Goal: Navigation & Orientation: Find specific page/section

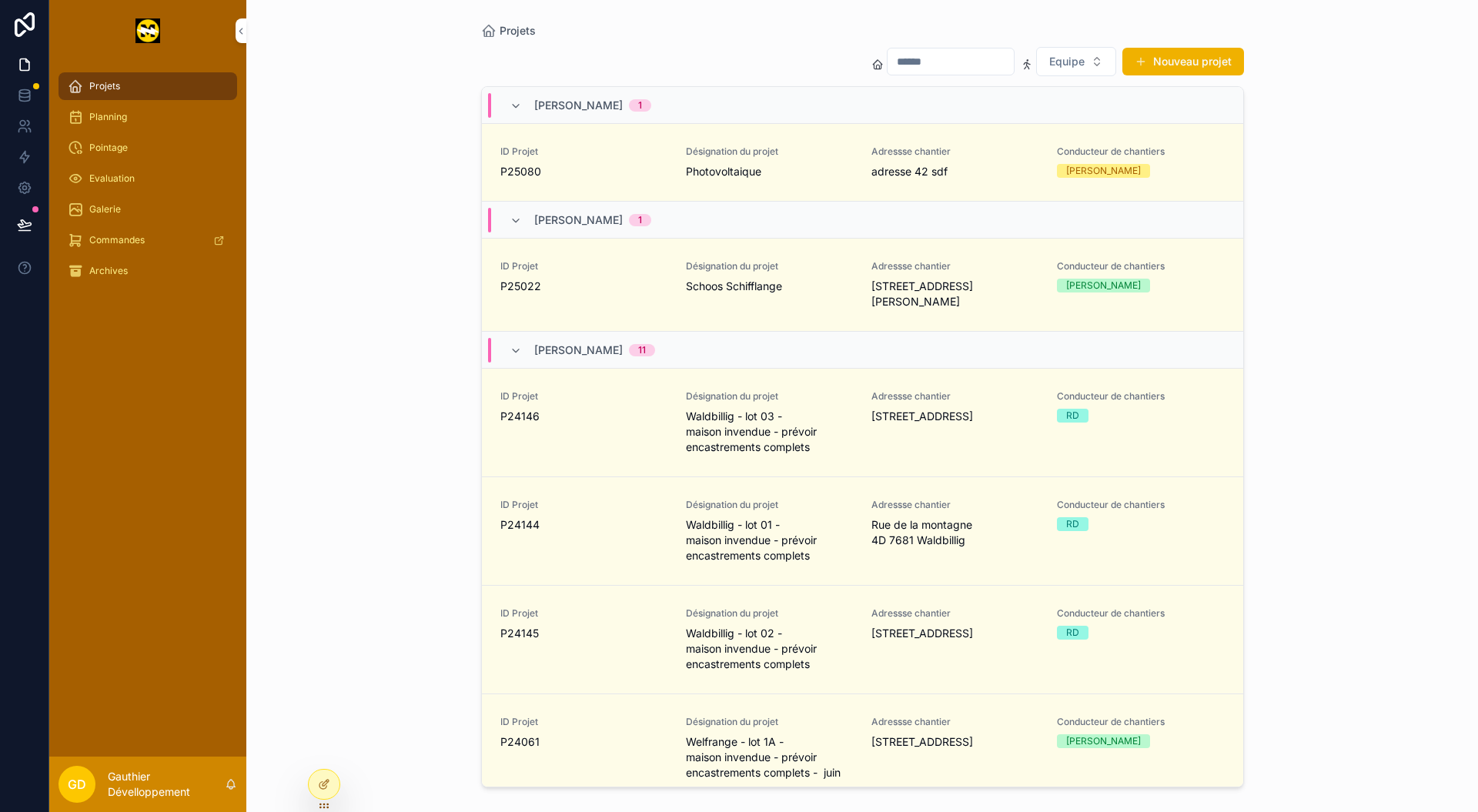
click at [332, 787] on div at bounding box center [324, 783] width 31 height 29
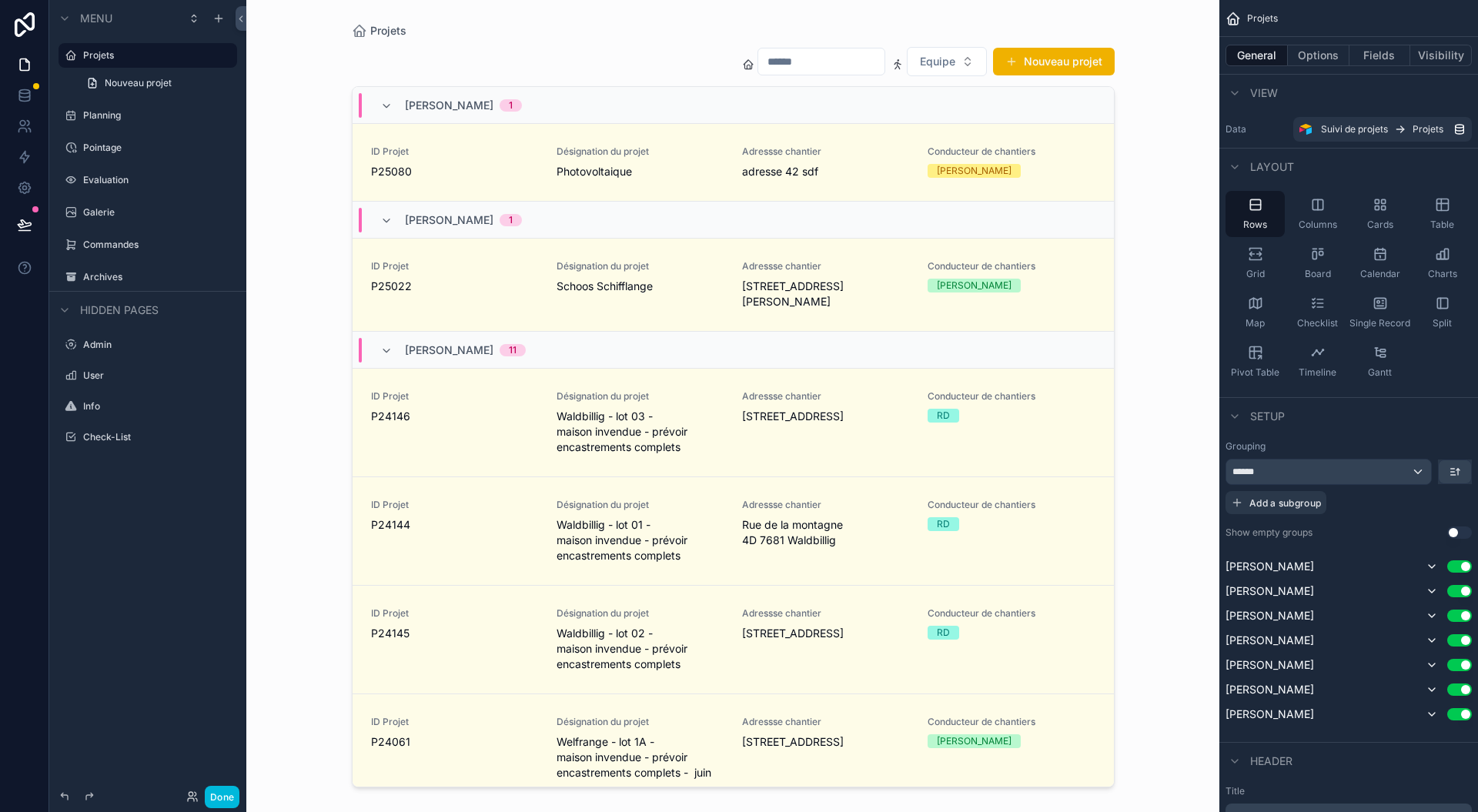
click at [193, 795] on icon at bounding box center [192, 796] width 12 height 12
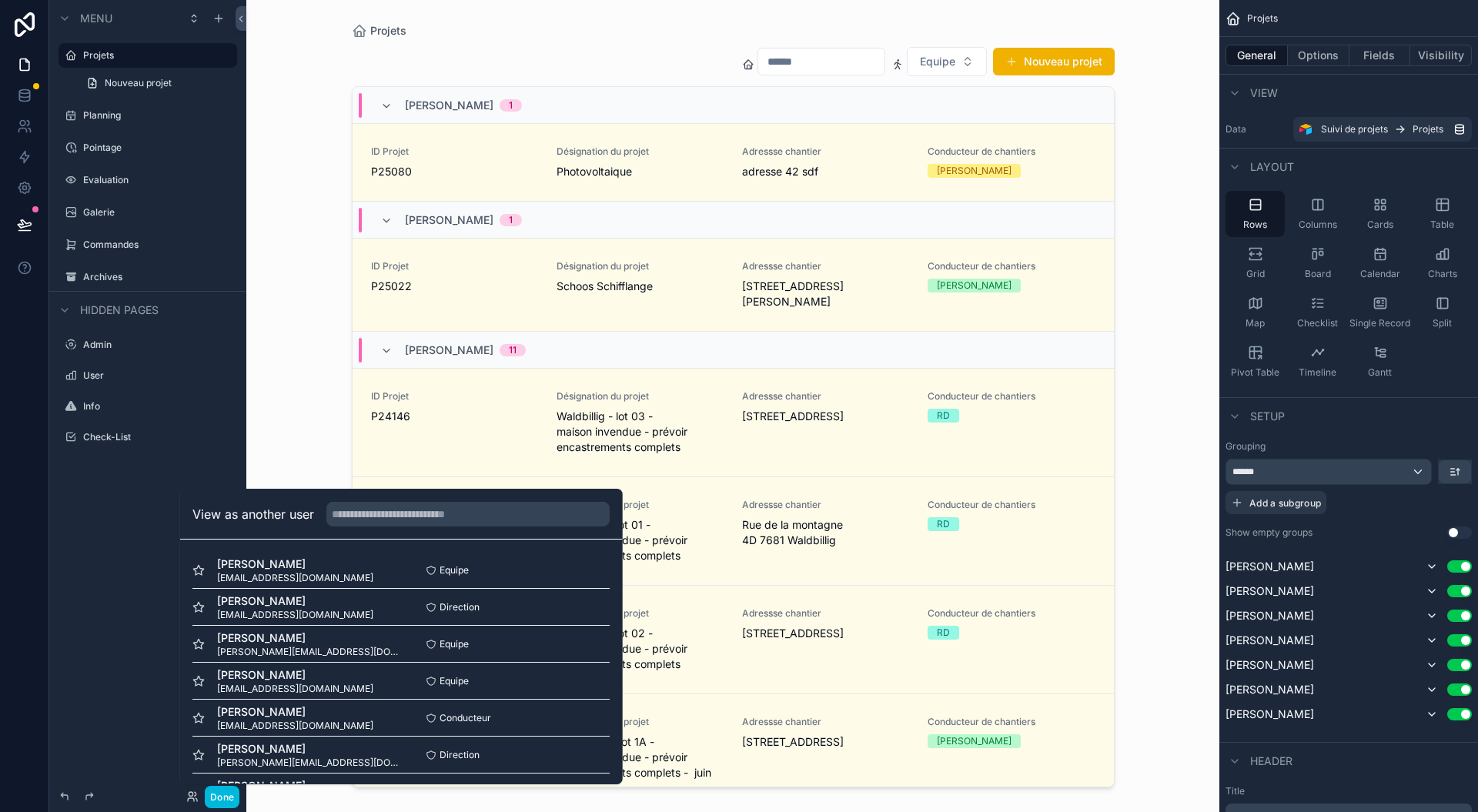
click at [563, 639] on div "Equipe Select" at bounding box center [505, 643] width 208 height 12
click at [548, 682] on div "Conducteur Select" at bounding box center [505, 682] width 208 height 12
click at [549, 703] on div "Helene Maraga helene@electricite-maraga.lu Direction Select" at bounding box center [401, 720] width 417 height 37
click at [545, 727] on div "Helene Maraga helene@electricite-maraga.lu Direction Select" at bounding box center [401, 720] width 417 height 37
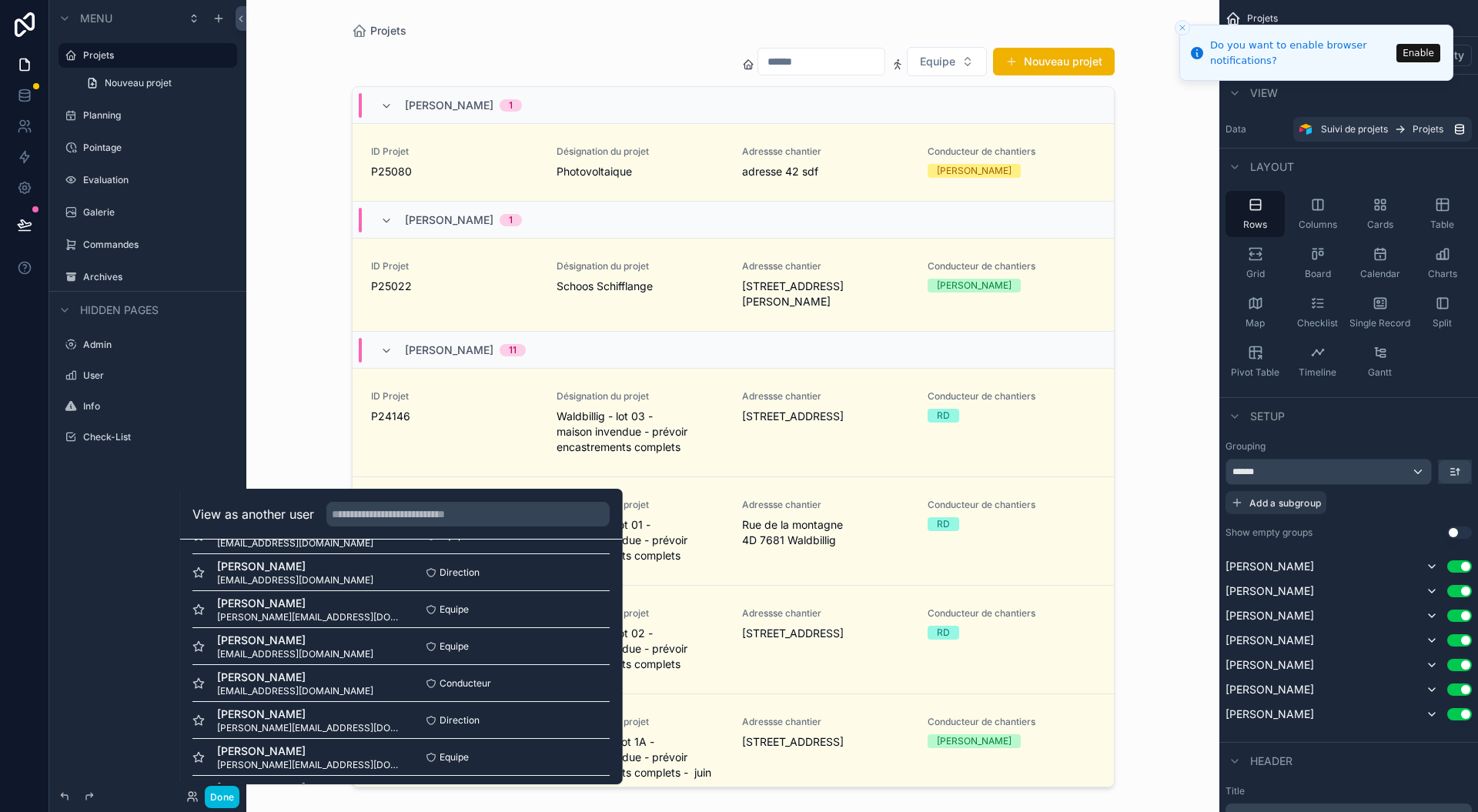
click at [1429, 60] on button "Enable" at bounding box center [1418, 52] width 44 height 18
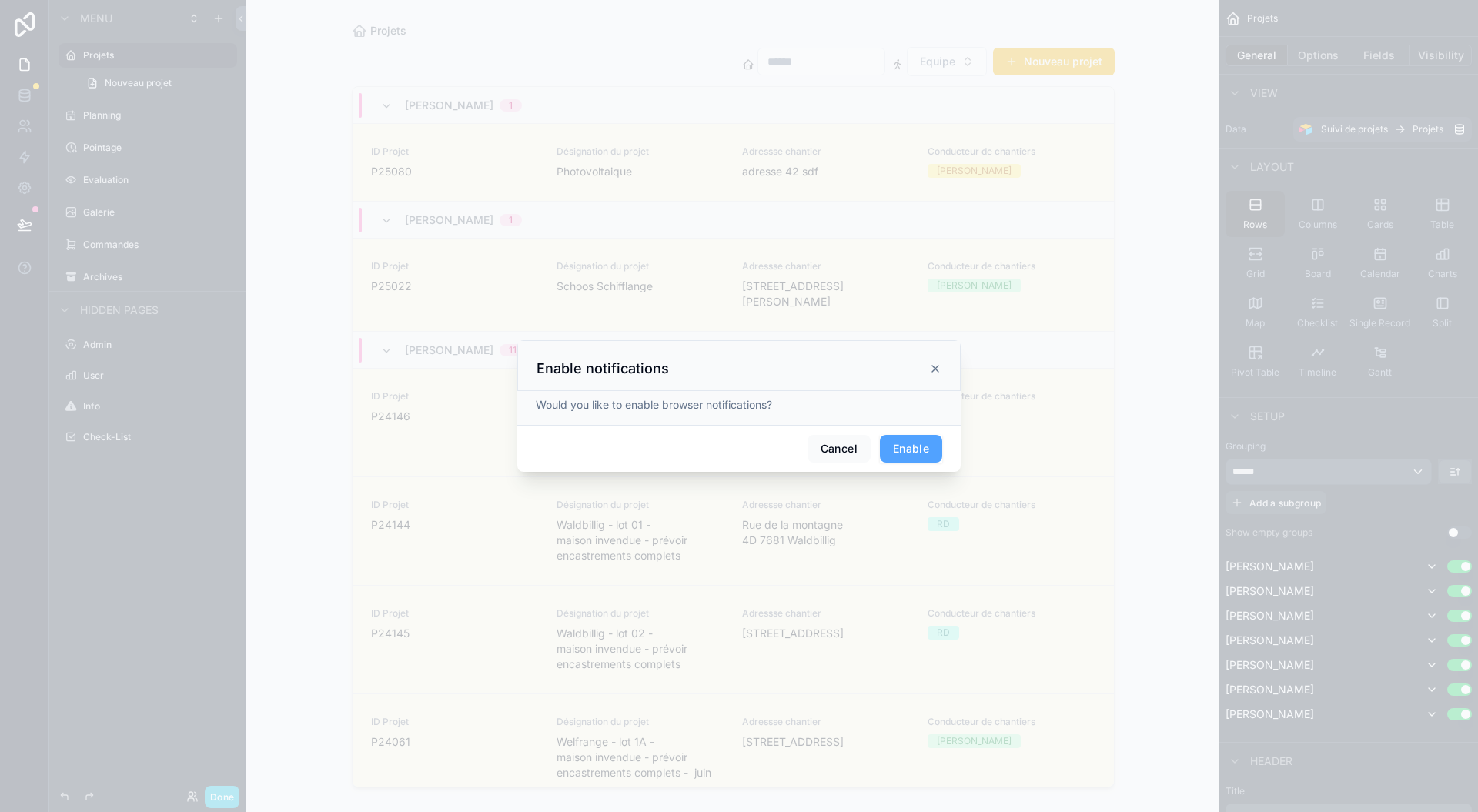
click at [907, 453] on button "Enable" at bounding box center [911, 449] width 62 height 28
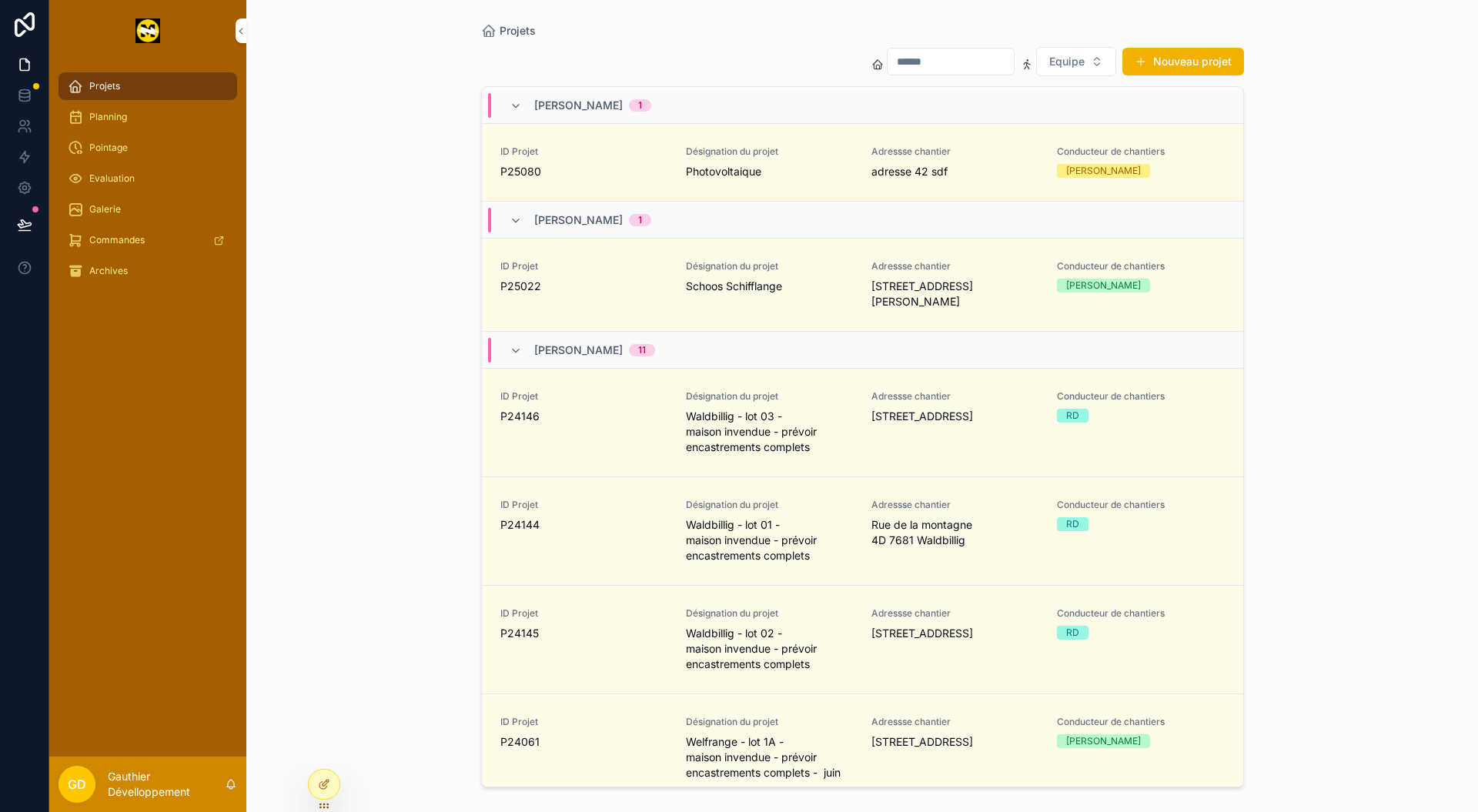
click at [331, 790] on div at bounding box center [324, 783] width 31 height 29
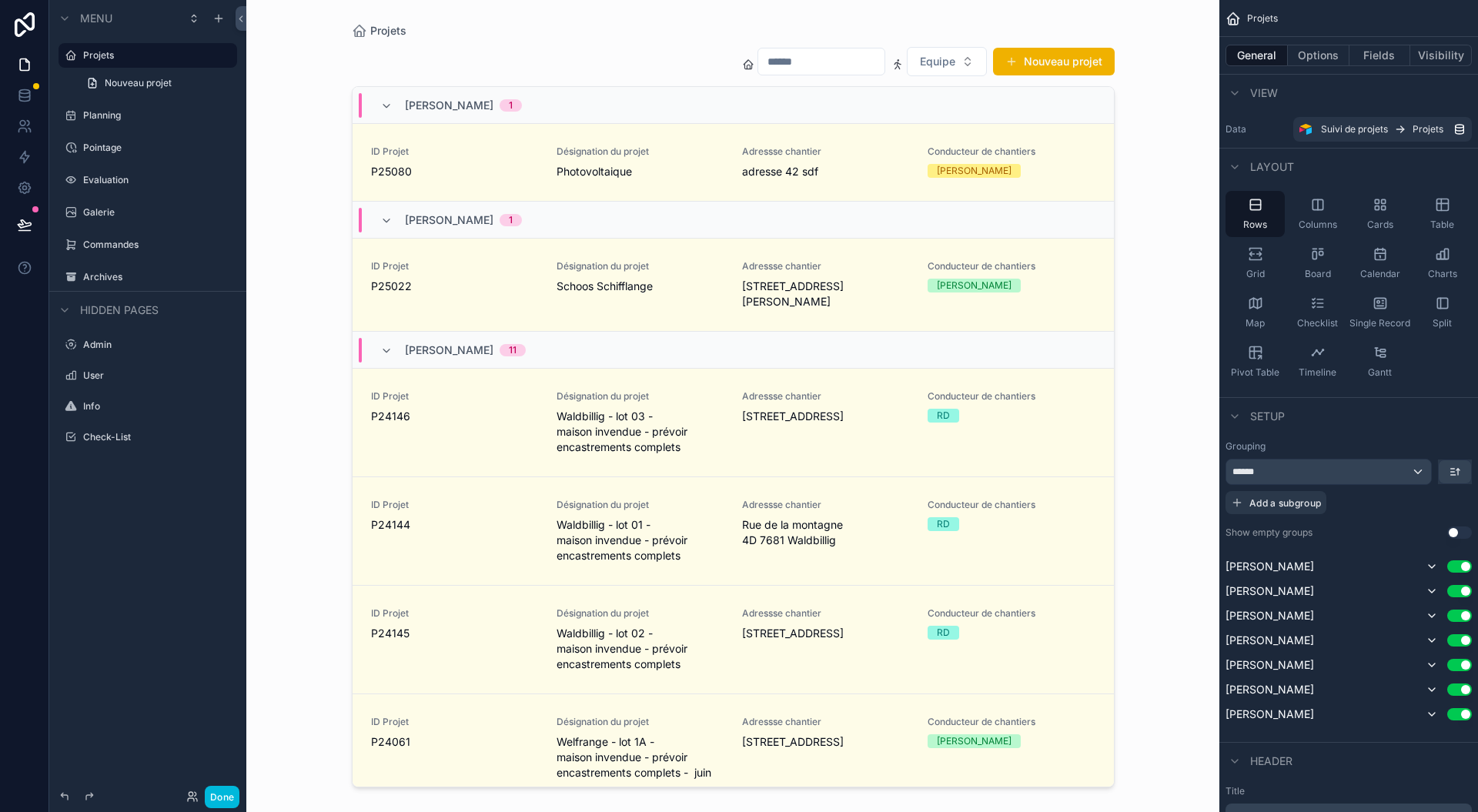
click at [191, 798] on icon at bounding box center [192, 796] width 12 height 12
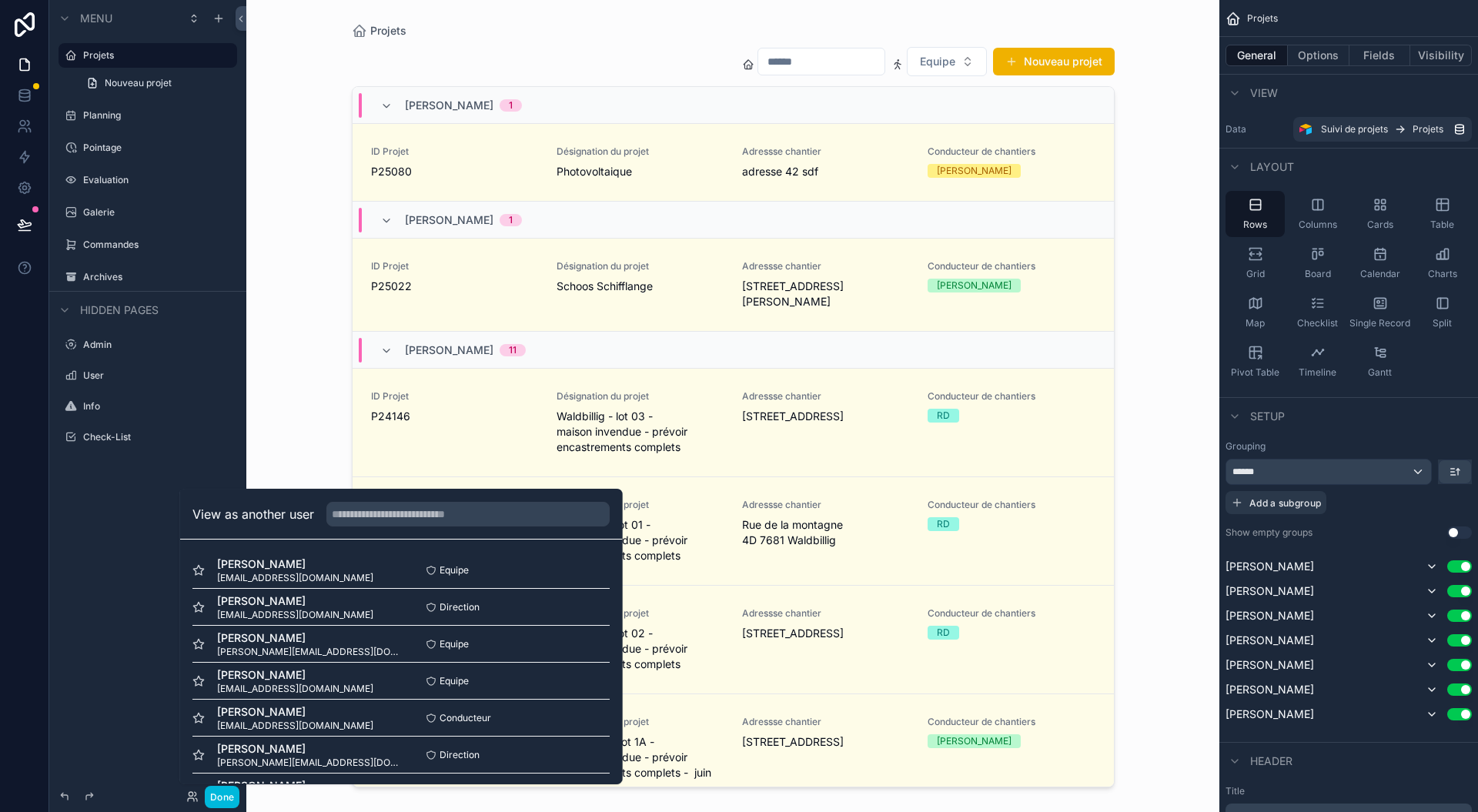
click at [539, 679] on div "Equipe Select" at bounding box center [505, 680] width 208 height 12
click at [543, 749] on div "Direction Select" at bounding box center [505, 754] width 208 height 12
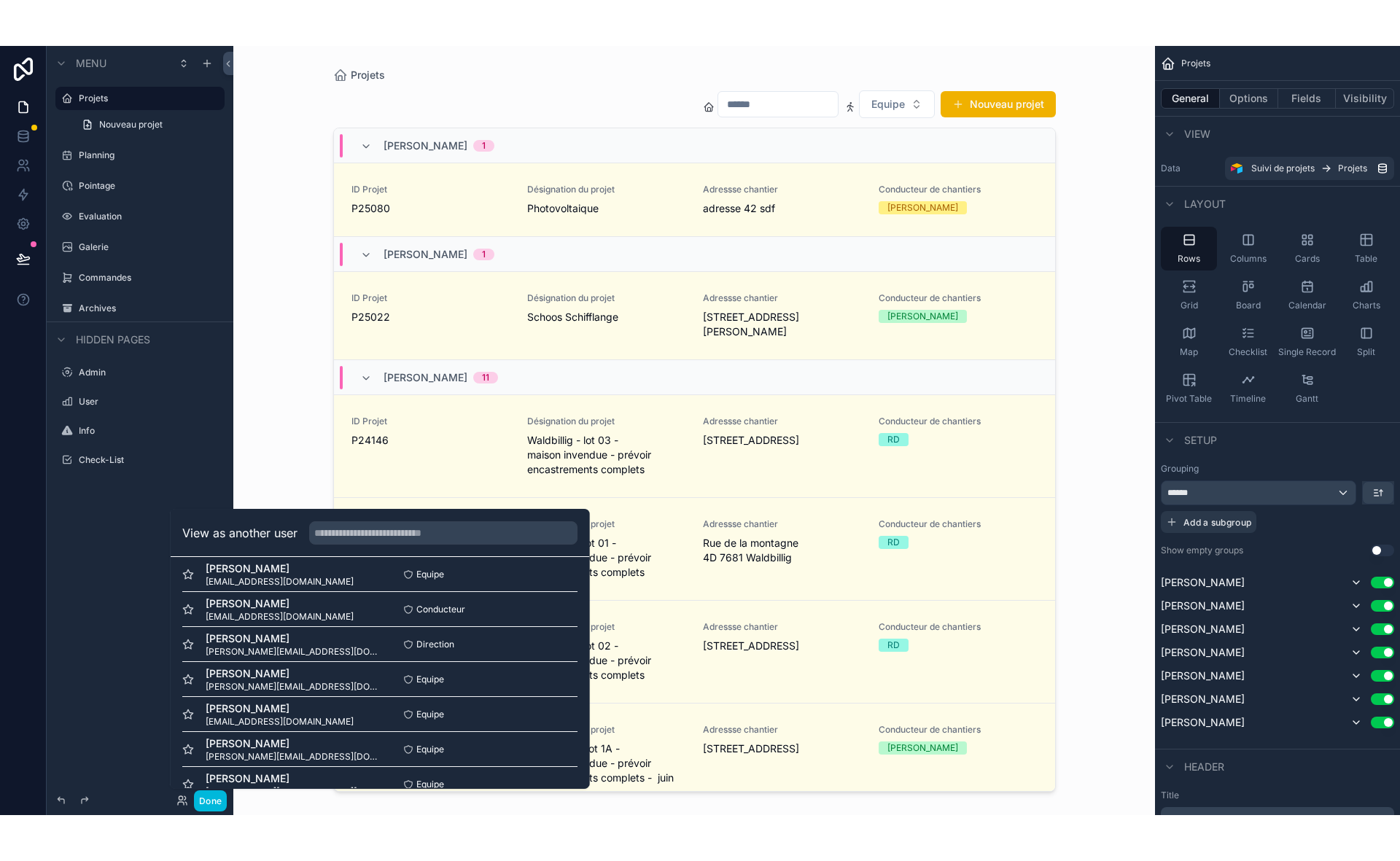
scroll to position [123, 0]
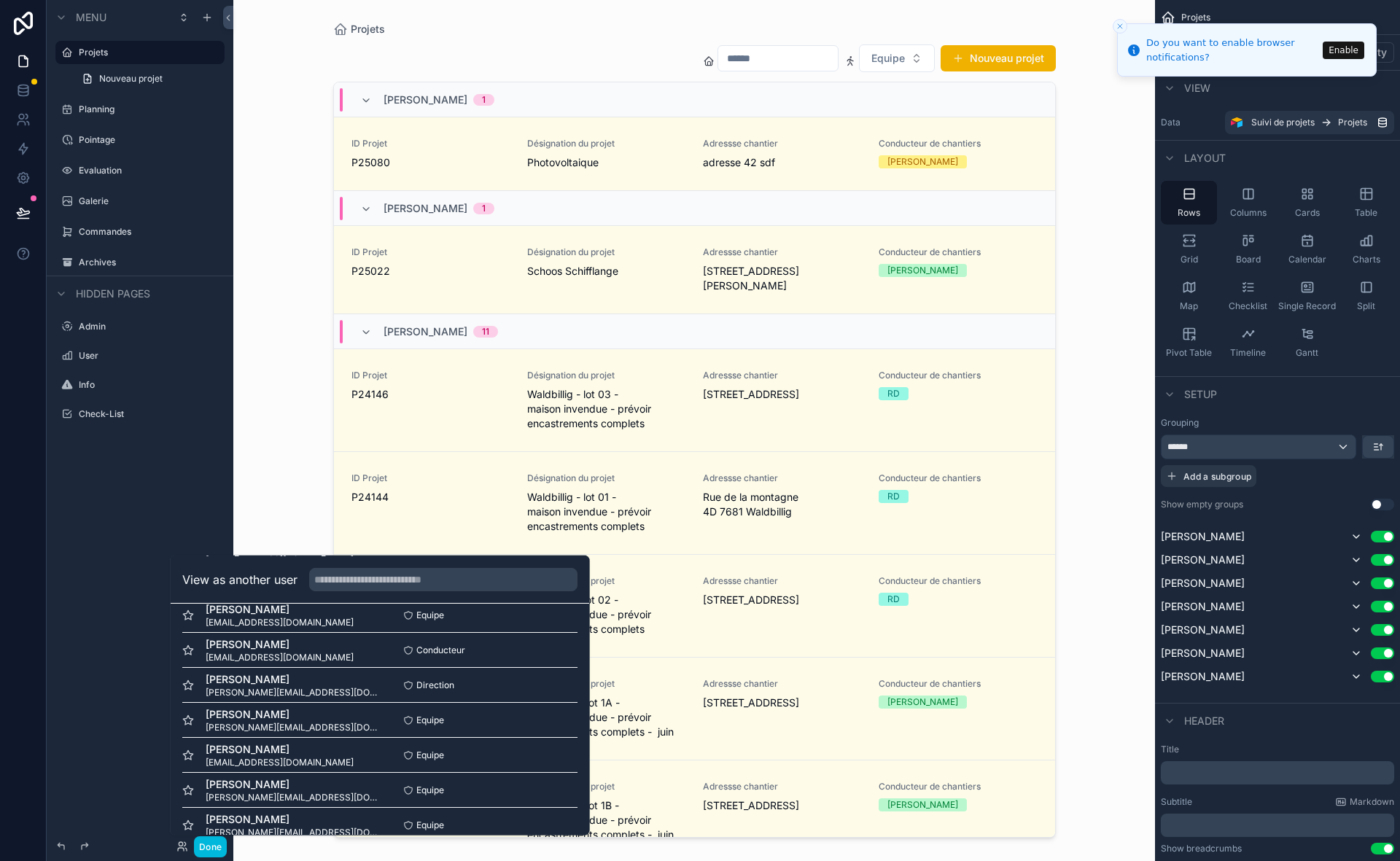
click at [190, 525] on div "Menu Projets Nouveau projet Planning Pointage Evaluation Galerie Commandes Arch…" at bounding box center [140, 421] width 187 height 843
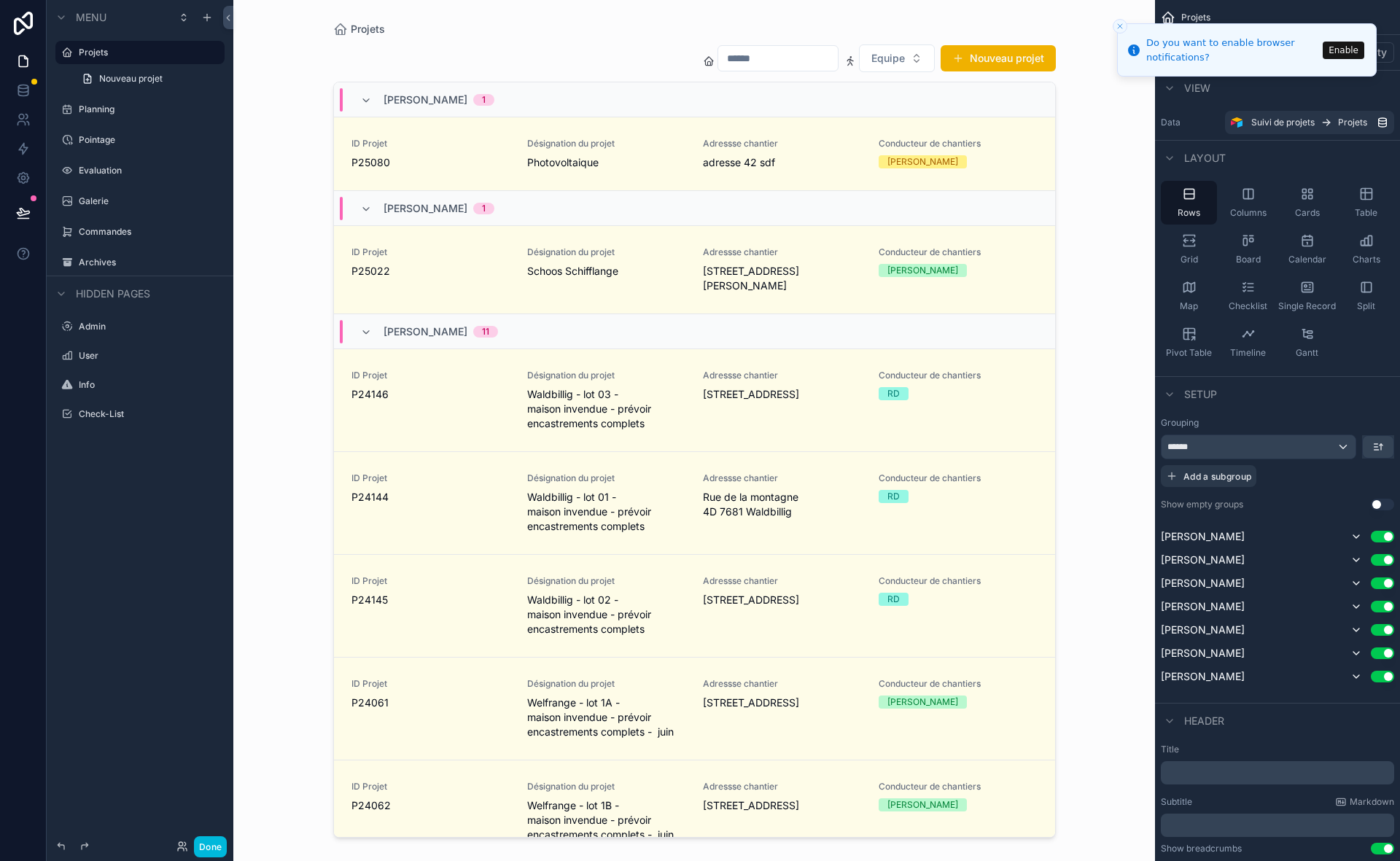
click at [186, 768] on icon at bounding box center [182, 845] width 11 height 11
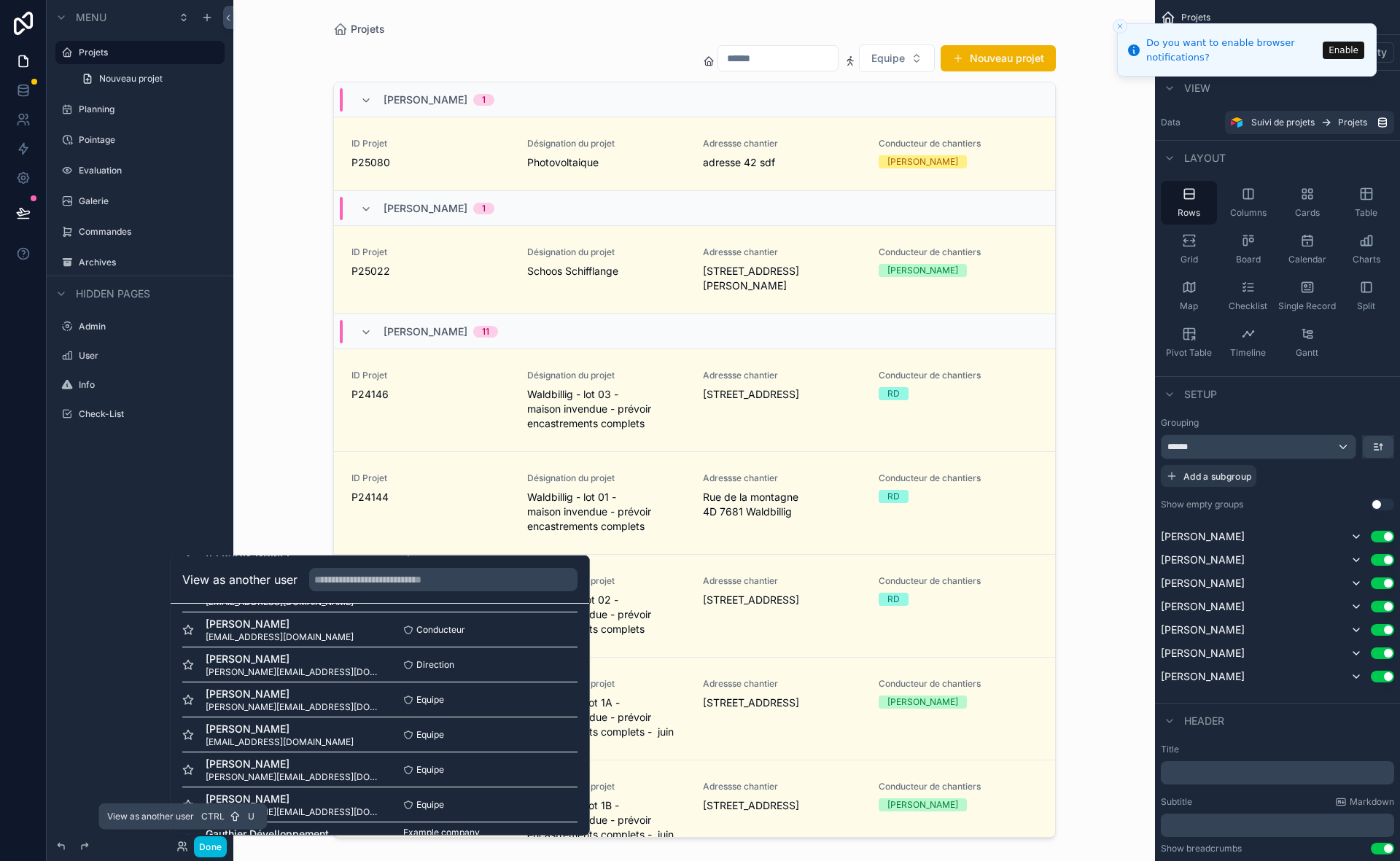
scroll to position [176, 0]
click at [519, 154] on div "scrollable content" at bounding box center [695, 421] width 746 height 843
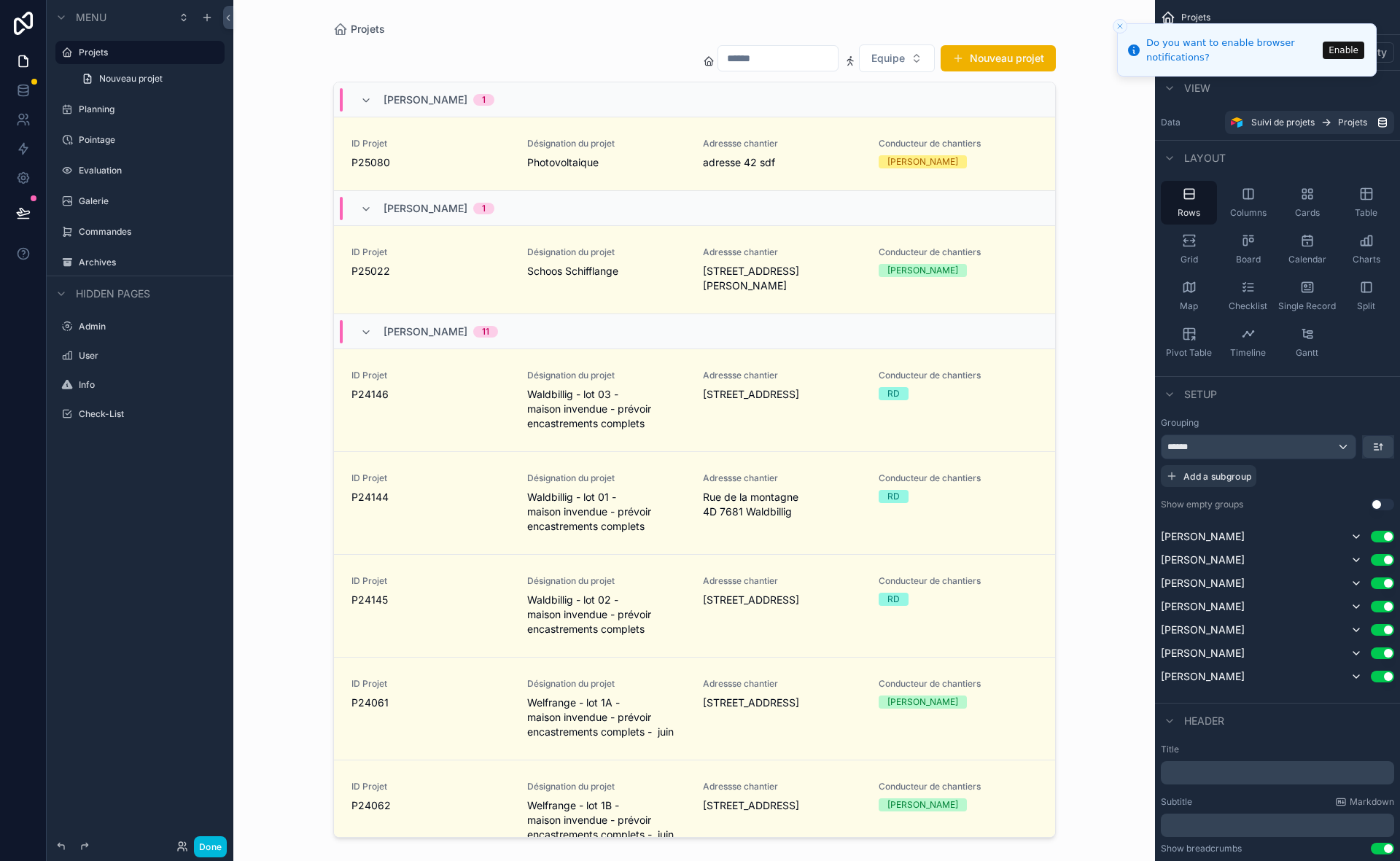
click at [522, 156] on div "ID Projet P25080 Désignation du projet Photovoltaique Adressse chantier adresse…" at bounding box center [694, 154] width 686 height 32
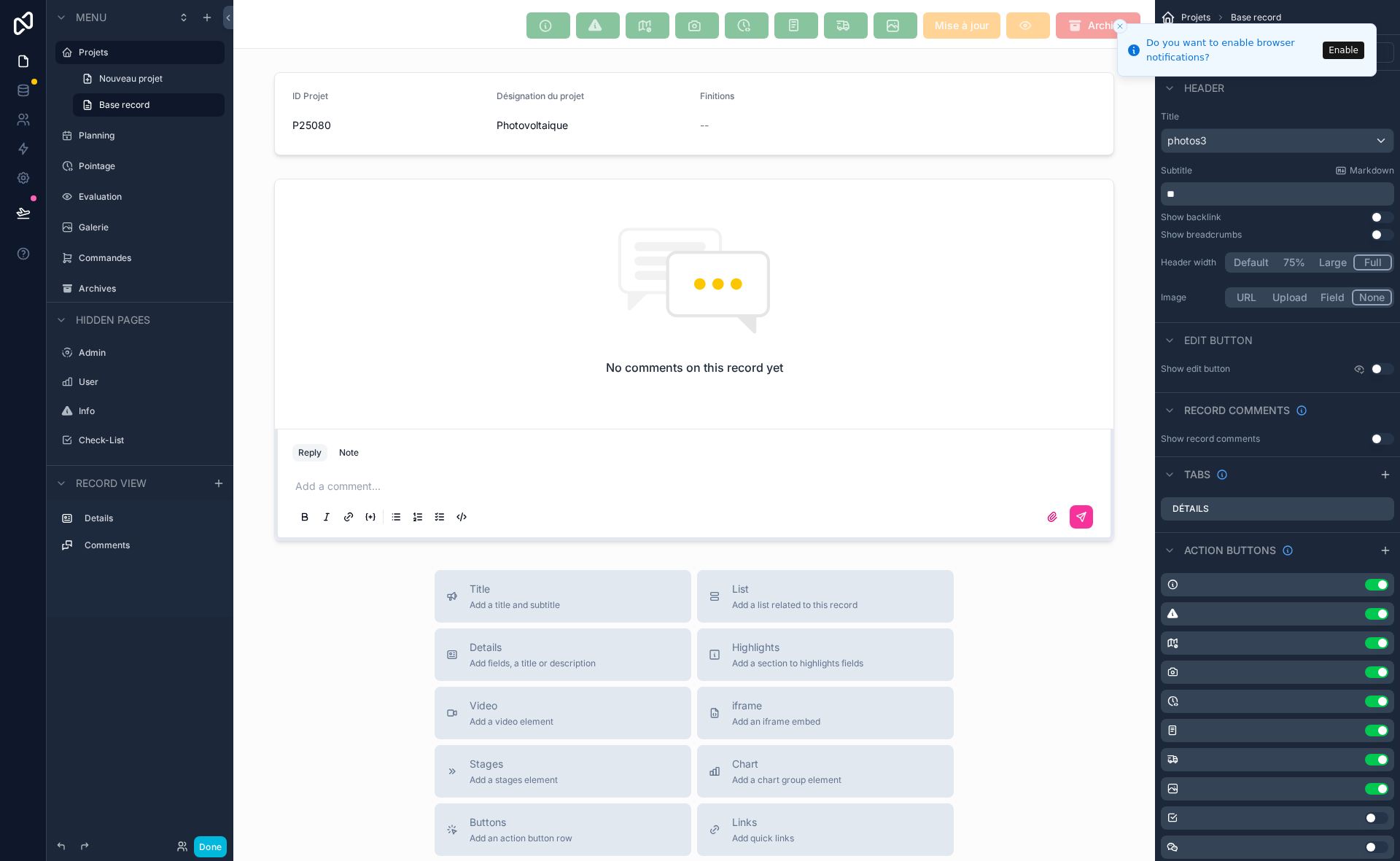
click at [1334, 572] on div "Use setting" at bounding box center [1277, 584] width 234 height 23
click at [1336, 597] on div "Use setting Use setting Use setting Use setting Use setting Use setting Use set…" at bounding box center [1276, 759] width 245 height 385
click at [1356, 30] on li "Do you want to enable browser notifications? Enable" at bounding box center [1246, 50] width 259 height 53
click at [1350, 49] on button "Enable" at bounding box center [1343, 49] width 41 height 17
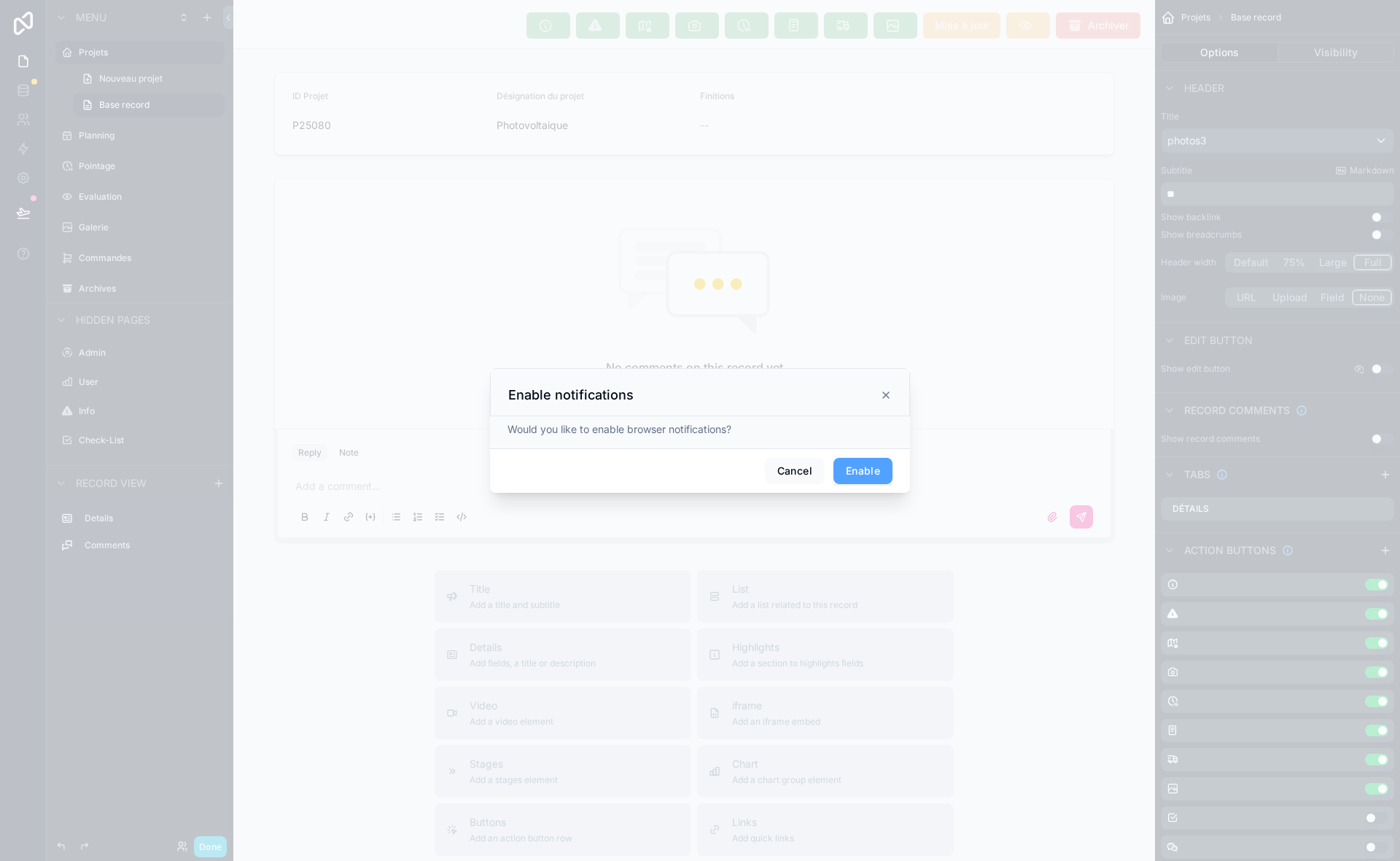
click at [862, 472] on button "Enable" at bounding box center [863, 471] width 59 height 26
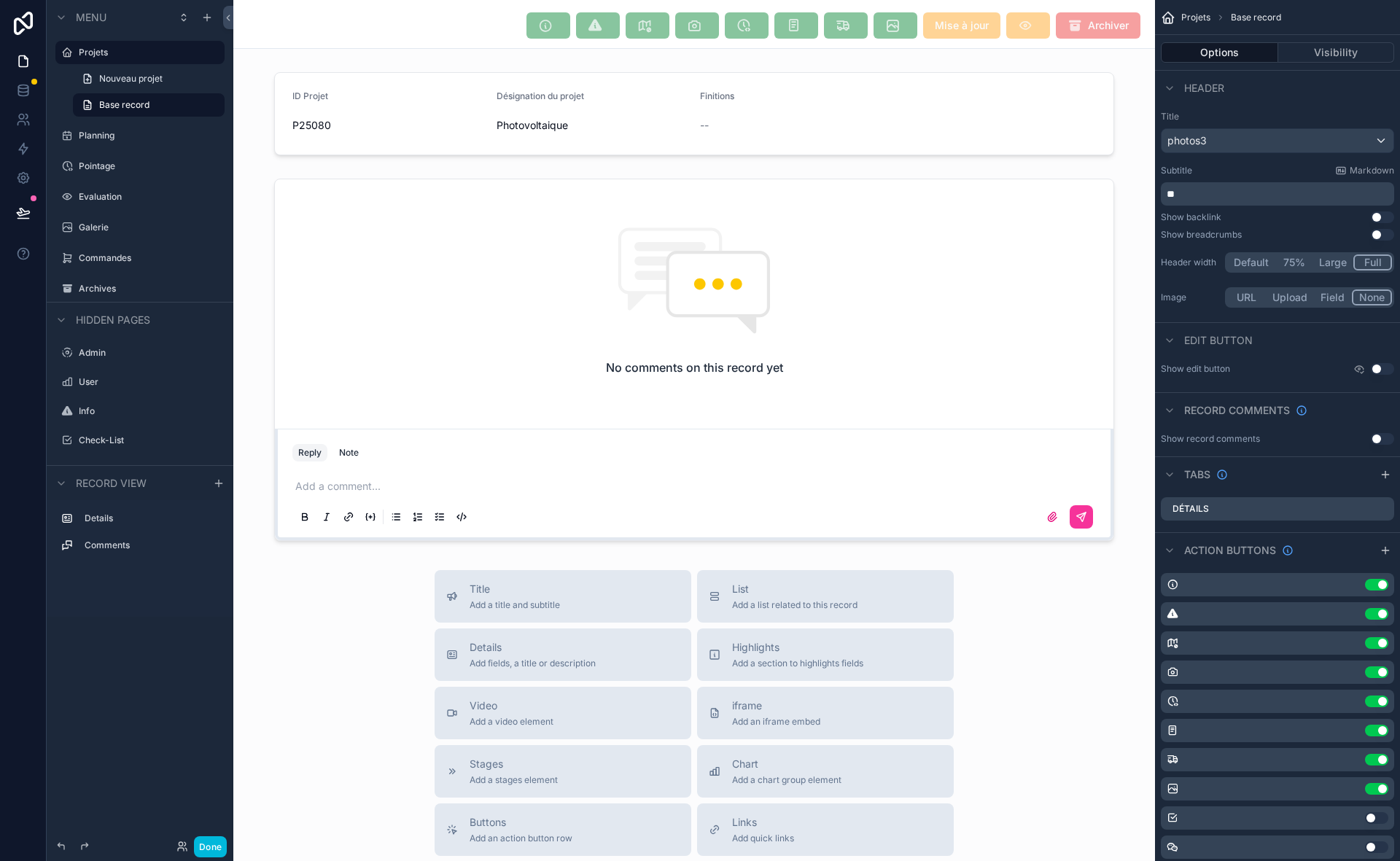
click at [1339, 600] on div "Use setting Use setting Use setting Use setting Use setting Use setting Use set…" at bounding box center [1276, 759] width 245 height 385
